Goal: Task Accomplishment & Management: Use online tool/utility

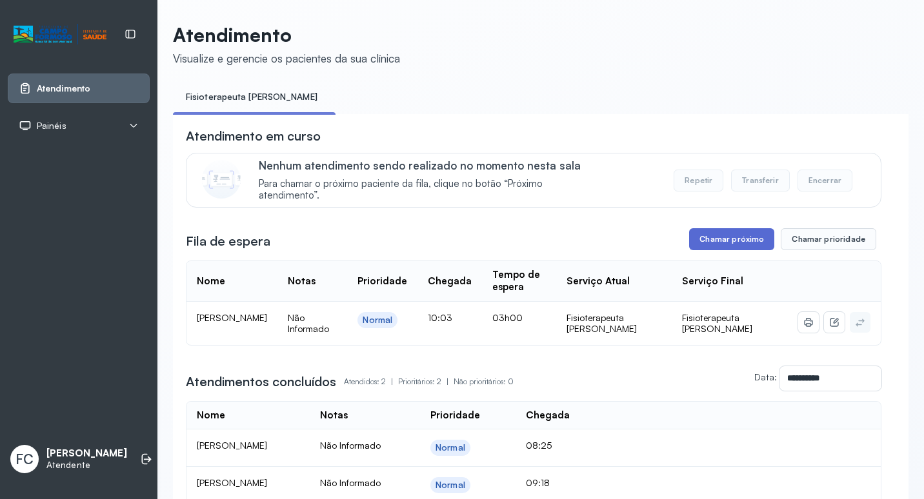
click at [745, 245] on button "Chamar próximo" at bounding box center [731, 239] width 85 height 22
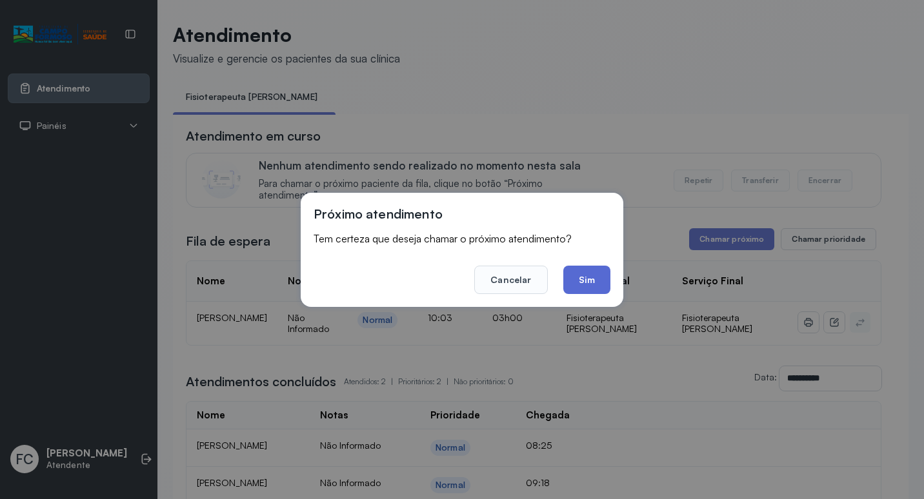
click at [572, 290] on button "Sim" at bounding box center [586, 280] width 47 height 28
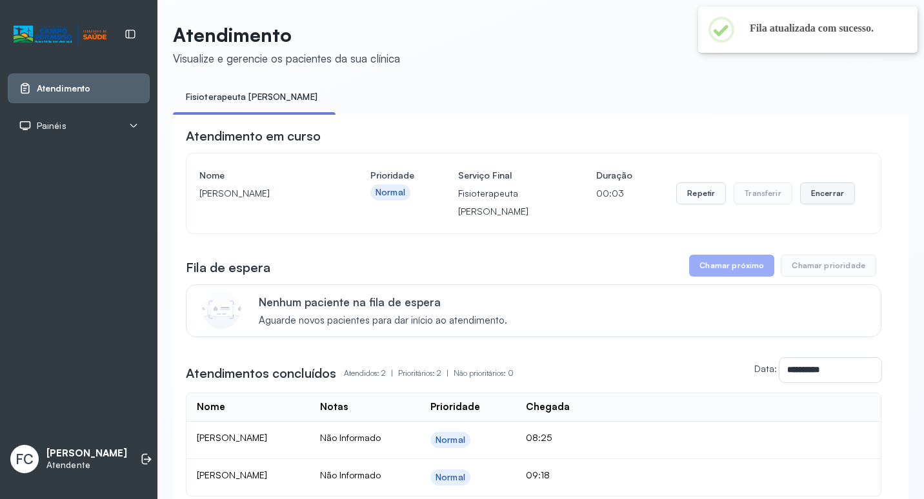
click at [801, 188] on button "Encerrar" at bounding box center [827, 194] width 55 height 22
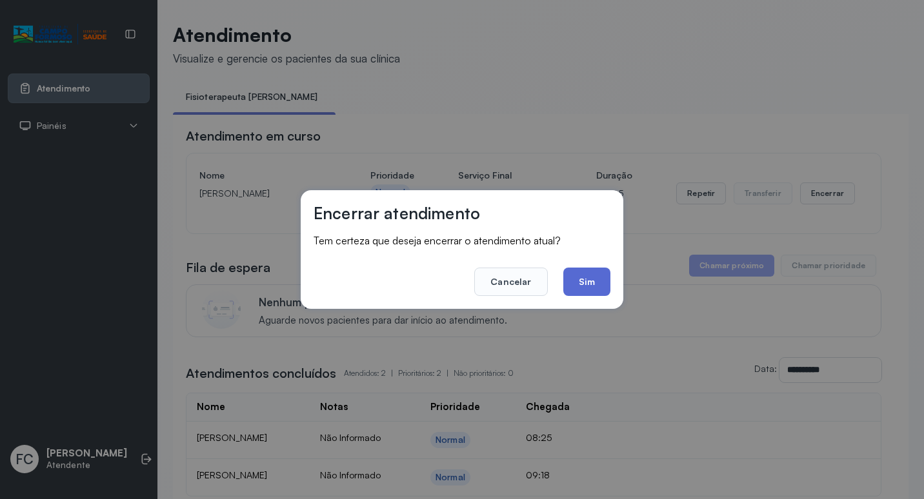
click at [577, 287] on button "Sim" at bounding box center [586, 282] width 47 height 28
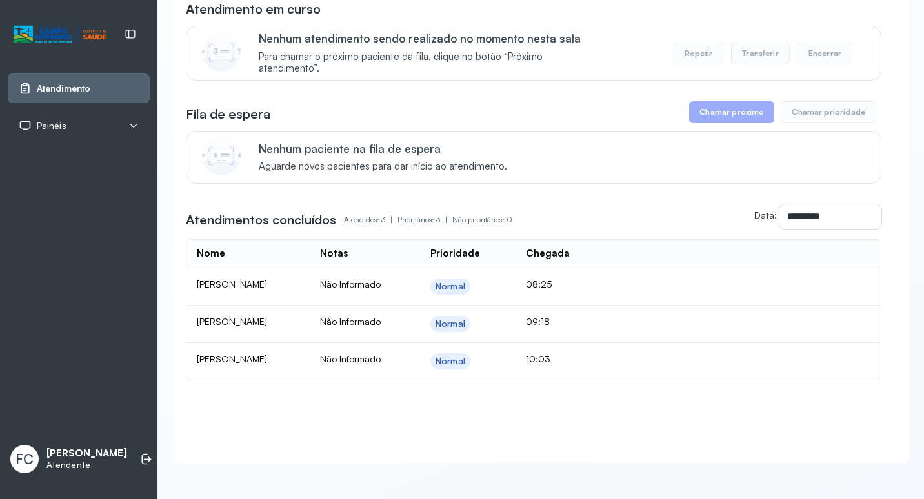
scroll to position [141, 0]
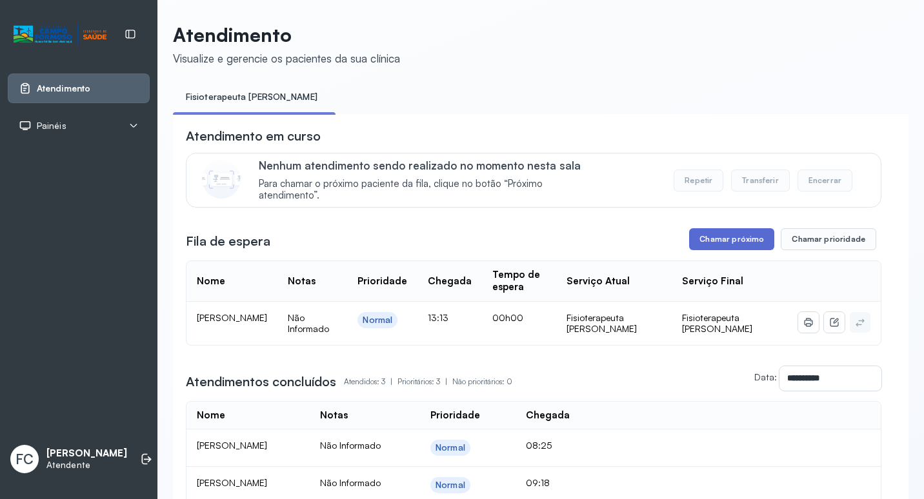
click at [734, 247] on button "Chamar próximo" at bounding box center [731, 239] width 85 height 22
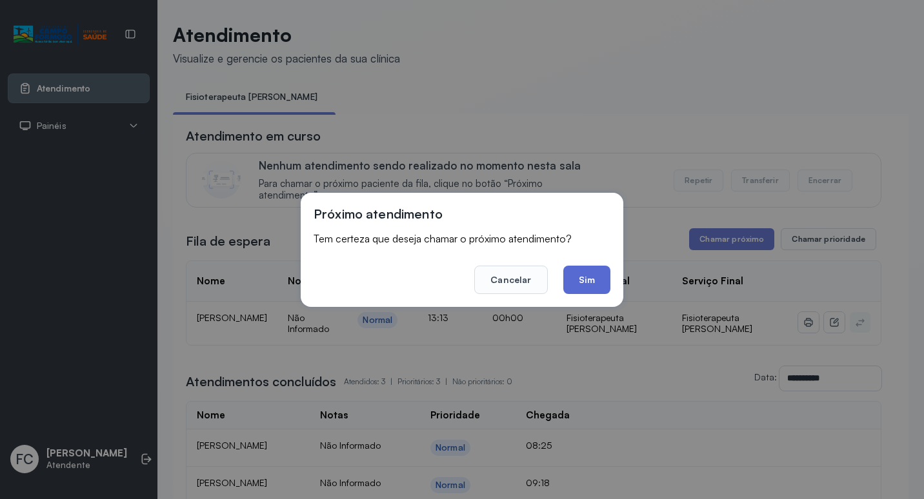
click at [590, 274] on button "Sim" at bounding box center [586, 280] width 47 height 28
